Goal: Information Seeking & Learning: Learn about a topic

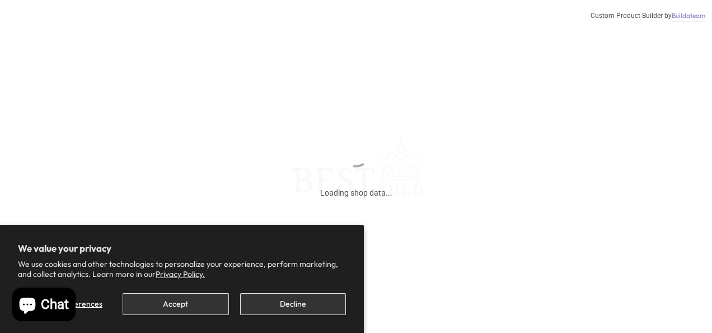
scroll to position [168, 0]
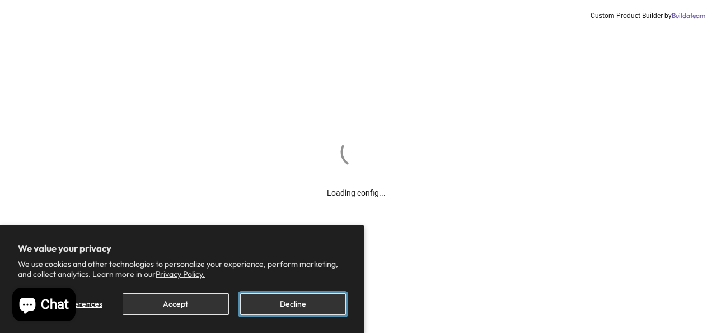
click at [312, 297] on button "Decline" at bounding box center [293, 304] width 106 height 22
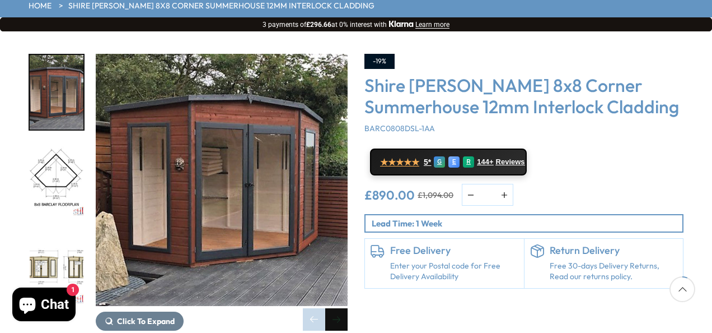
click at [339, 308] on div "Next slide" at bounding box center [336, 319] width 22 height 22
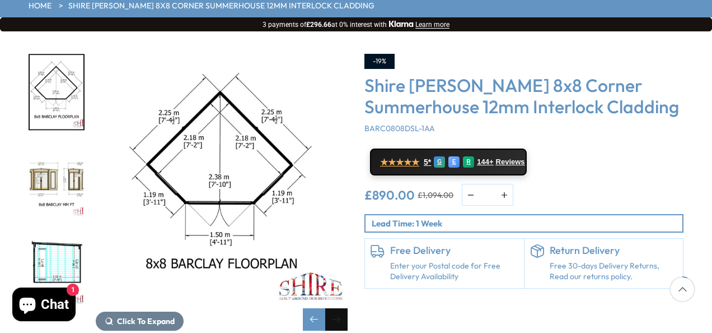
click at [340, 308] on div "Next slide" at bounding box center [336, 319] width 22 height 22
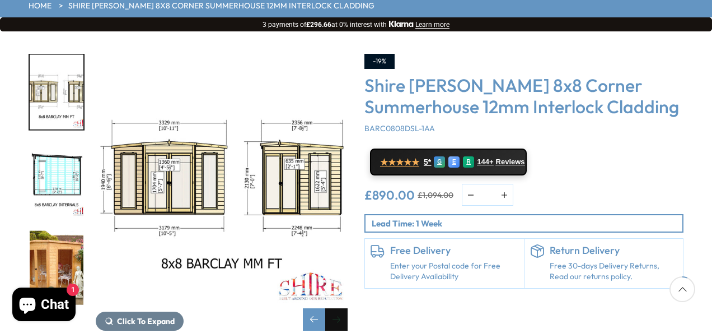
click at [338, 308] on div "Next slide" at bounding box center [336, 319] width 22 height 22
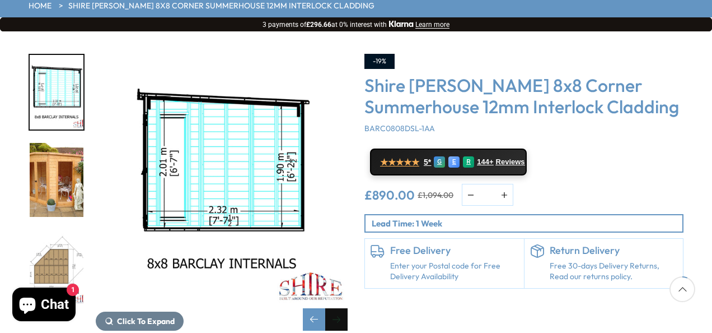
click at [337, 308] on div "Next slide" at bounding box center [336, 319] width 22 height 22
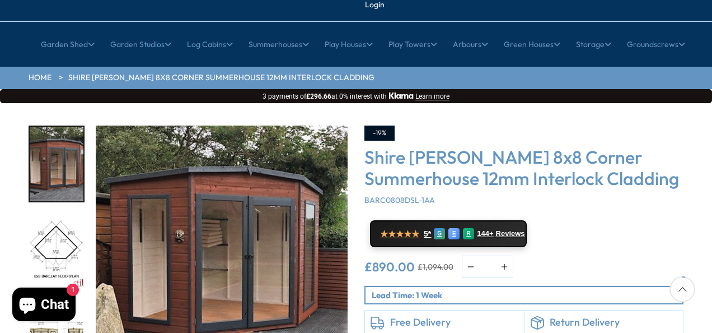
scroll to position [56, 0]
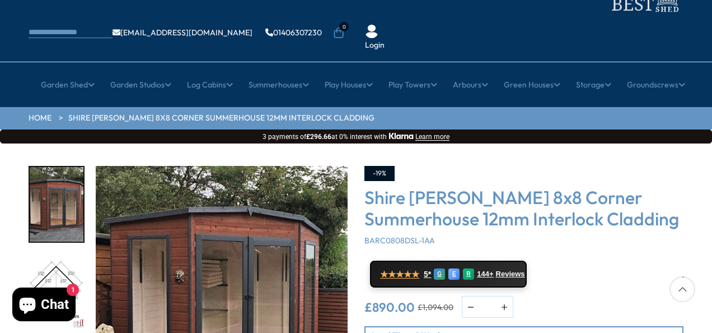
click at [239, 246] on img "1 / 14" at bounding box center [222, 292] width 252 height 252
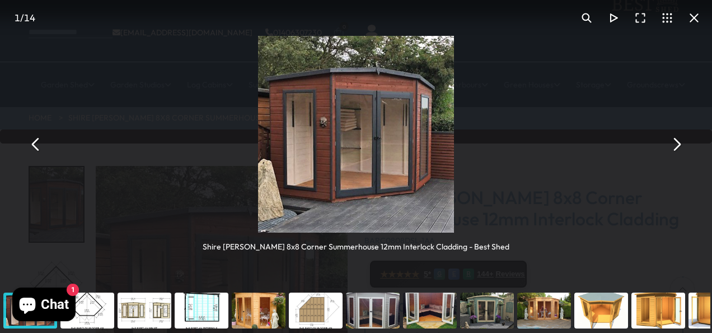
click at [680, 140] on button "You can close this modal content with the ESC key" at bounding box center [676, 143] width 27 height 27
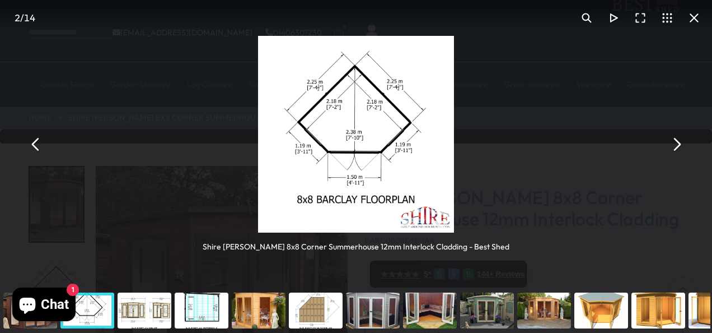
click at [680, 140] on button "You can close this modal content with the ESC key" at bounding box center [676, 143] width 27 height 27
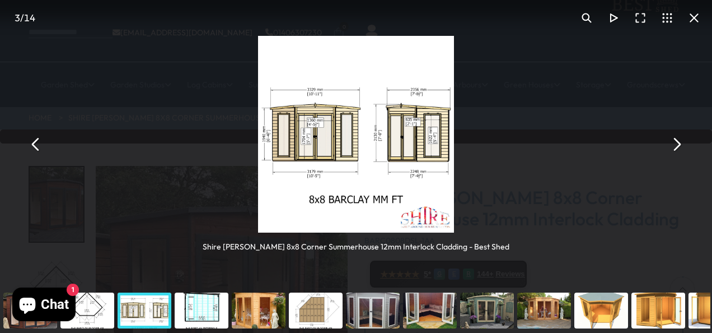
click at [680, 140] on button "You can close this modal content with the ESC key" at bounding box center [676, 143] width 27 height 27
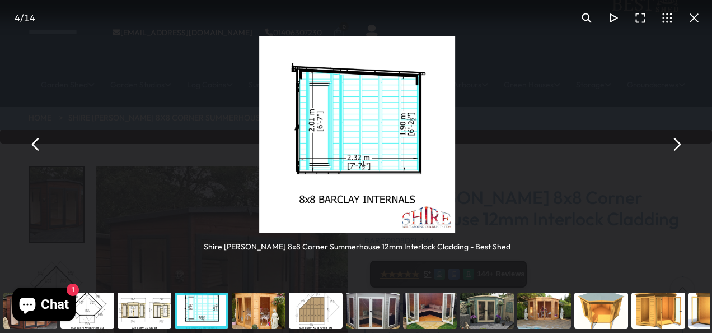
click at [680, 140] on button "You can close this modal content with the ESC key" at bounding box center [676, 143] width 27 height 27
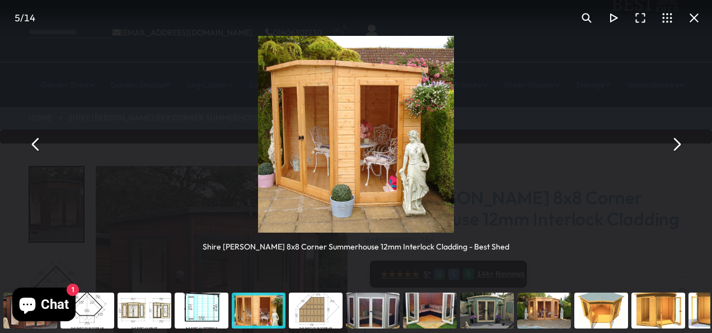
click at [680, 140] on button "You can close this modal content with the ESC key" at bounding box center [676, 143] width 27 height 27
